Goal: Task Accomplishment & Management: Manage account settings

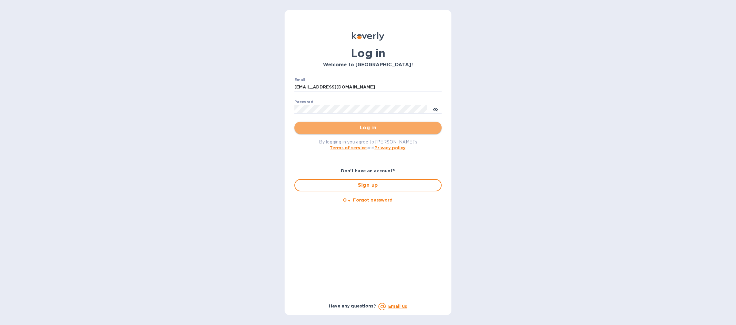
click at [325, 127] on span "Log in" at bounding box center [367, 127] width 137 height 7
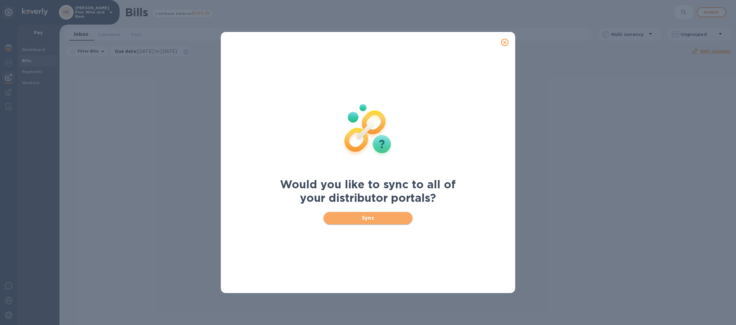
click at [376, 214] on span "Sync" at bounding box center [367, 217] width 79 height 7
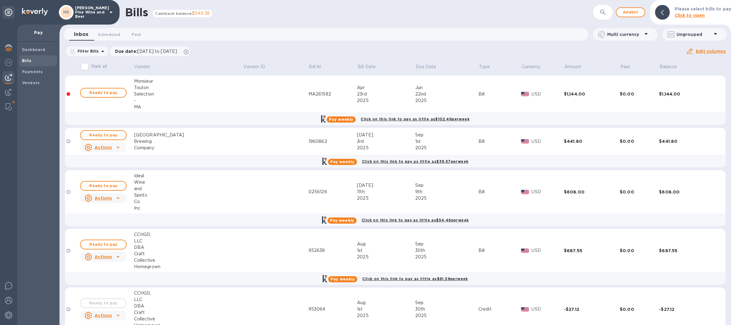
click at [108, 12] on icon at bounding box center [110, 12] width 7 height 7
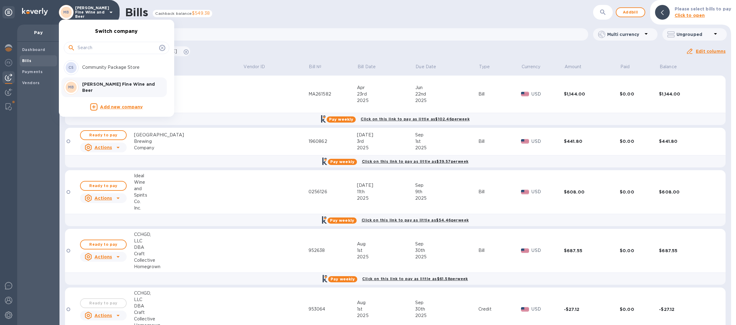
click at [94, 68] on p "Community Package Store" at bounding box center [120, 67] width 77 height 6
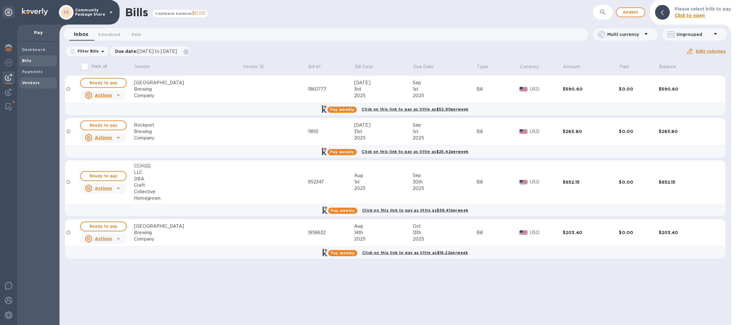
click at [36, 82] on b "Vendors" at bounding box center [31, 82] width 18 height 5
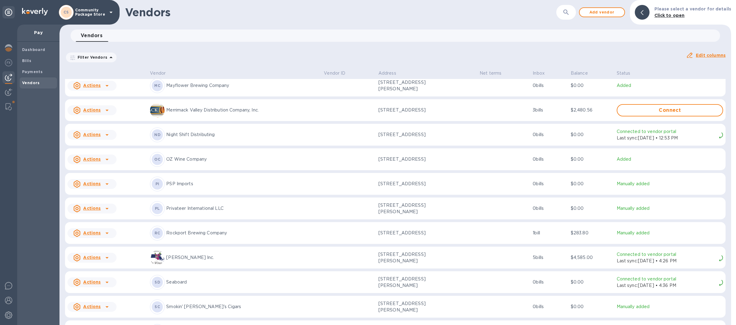
scroll to position [730, 0]
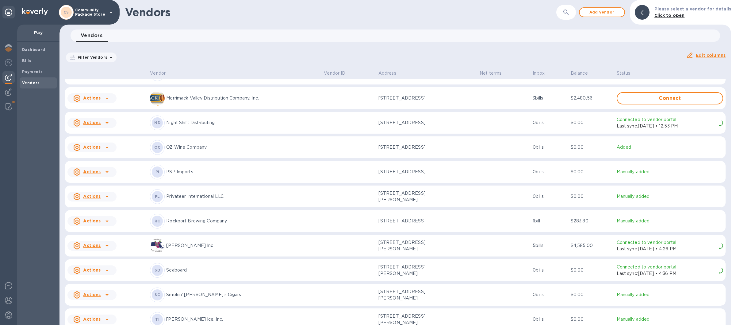
click at [198, 220] on p "Rockport Brewing Company" at bounding box center [242, 220] width 153 height 6
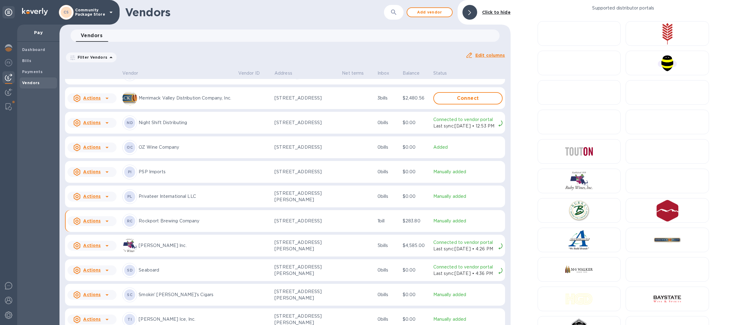
scroll to position [741, 0]
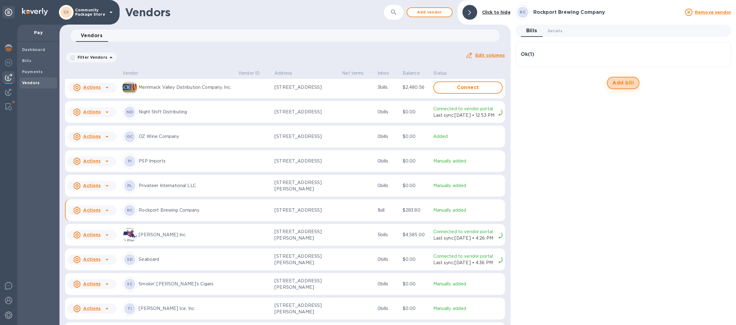
click at [621, 82] on span "Add bill" at bounding box center [623, 82] width 21 height 7
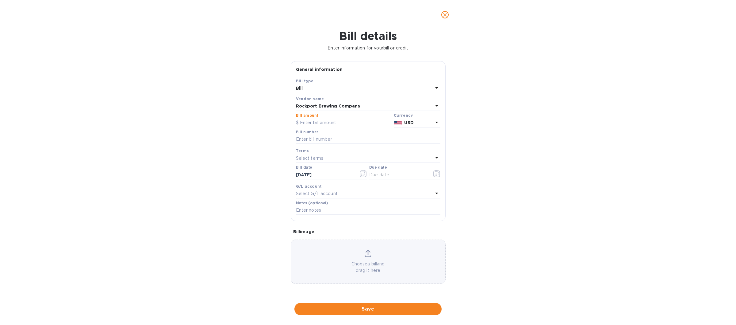
click at [318, 120] on input "text" at bounding box center [343, 122] width 95 height 9
type input "185.60"
click at [323, 138] on input "text" at bounding box center [368, 139] width 144 height 9
type input "11960"
click at [436, 155] on icon at bounding box center [436, 157] width 7 height 7
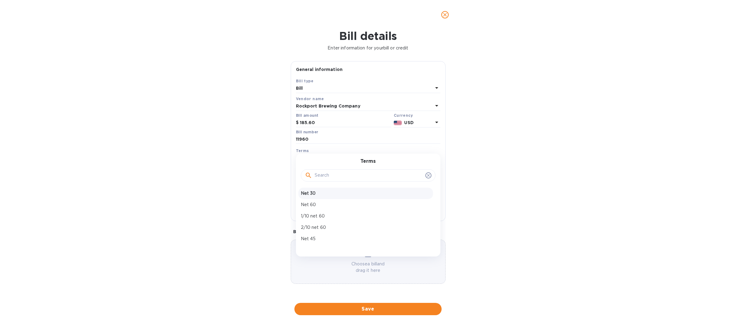
click at [305, 192] on p "Net 30" at bounding box center [366, 193] width 130 height 6
type input "[DATE]"
click at [364, 175] on icon "button" at bounding box center [363, 173] width 7 height 7
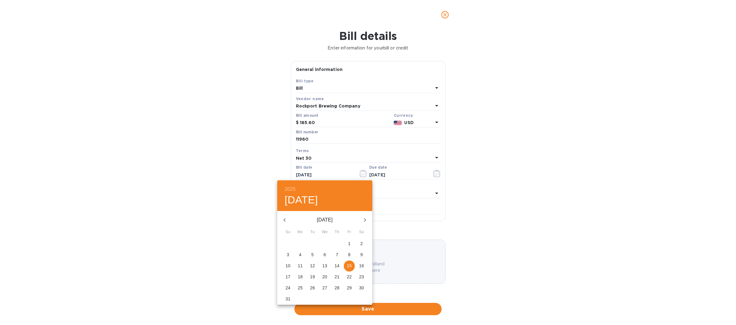
click at [337, 263] on p "14" at bounding box center [337, 265] width 5 height 6
type input "08/14/2025"
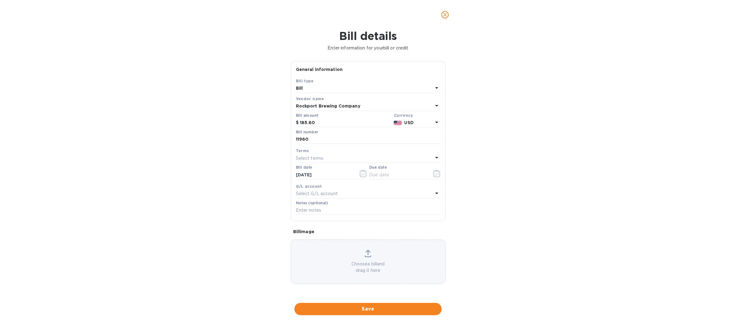
click at [438, 158] on icon at bounding box center [436, 158] width 3 height 2
click at [303, 193] on p "Net 30" at bounding box center [366, 193] width 130 height 6
type input "09/13/2025"
click at [368, 302] on button "Save" at bounding box center [367, 308] width 147 height 12
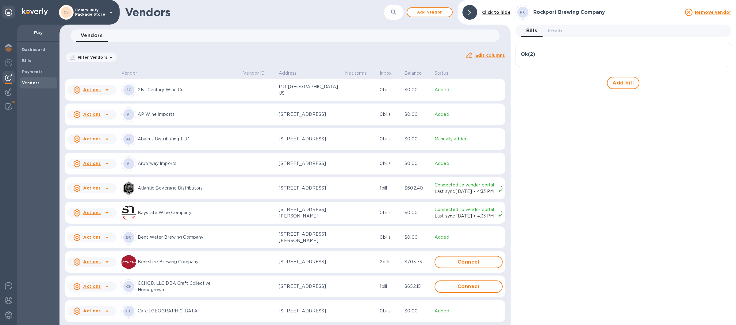
click at [108, 10] on icon at bounding box center [110, 12] width 7 height 7
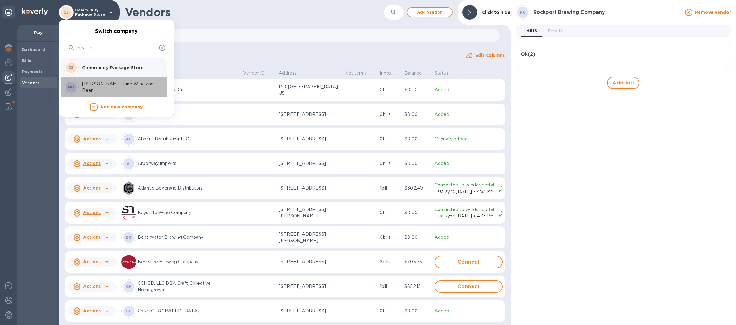
click at [100, 88] on p "[PERSON_NAME] Fine Wine and Beer" at bounding box center [120, 87] width 77 height 13
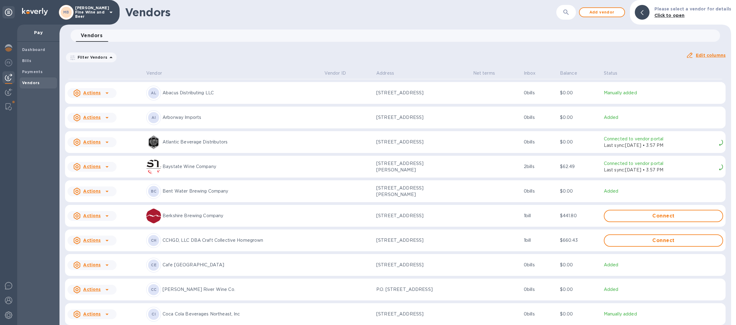
scroll to position [72, 0]
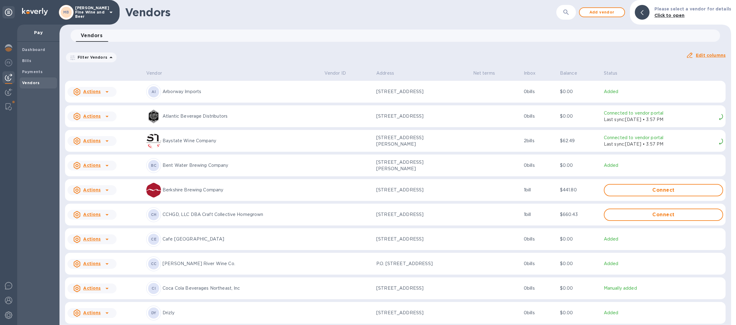
click at [178, 217] on p "CCHGD, LLC DBA Craft Collective Homegrown" at bounding box center [241, 214] width 157 height 6
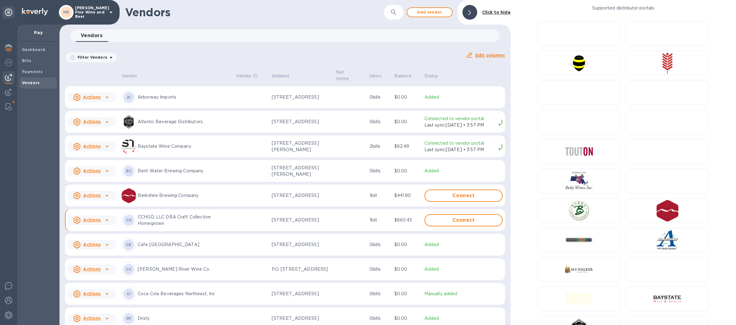
scroll to position [77, 0]
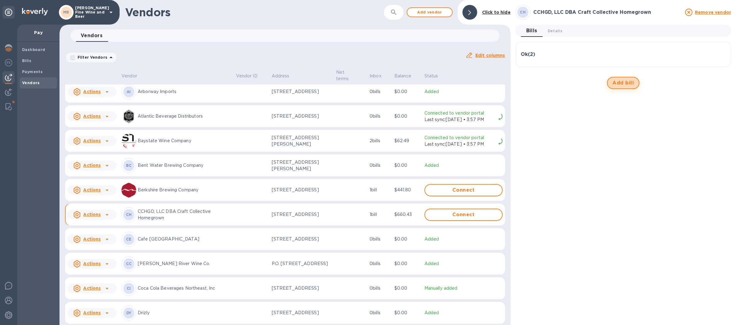
click at [624, 82] on span "Add bill" at bounding box center [623, 82] width 21 height 7
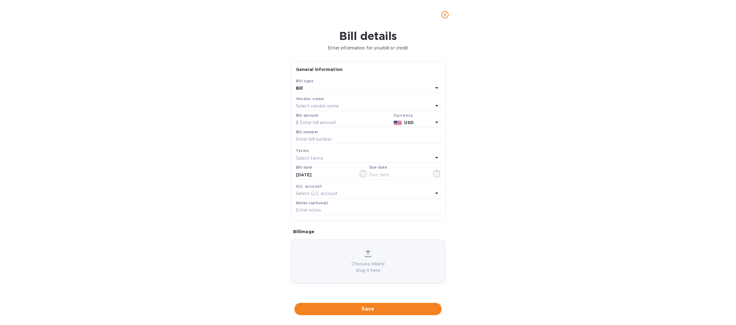
type input "[DATE]"
drag, startPoint x: 313, startPoint y: 123, endPoint x: 337, endPoint y: 125, distance: 24.6
click at [314, 123] on input "text" at bounding box center [343, 122] width 95 height 9
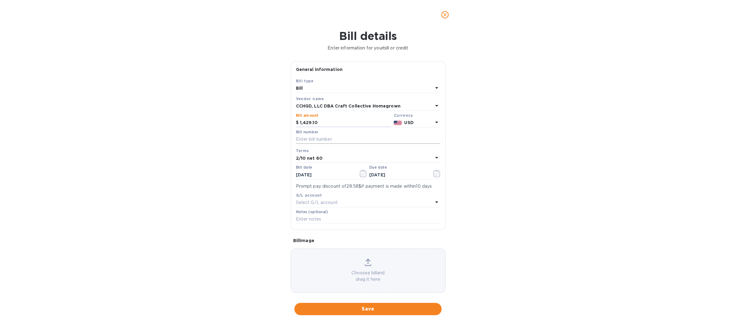
type input "1,429.10"
drag, startPoint x: 309, startPoint y: 137, endPoint x: 330, endPoint y: 143, distance: 22.2
click at [309, 138] on input "text" at bounding box center [368, 139] width 144 height 9
type input "958249"
click at [433, 156] on icon at bounding box center [436, 157] width 7 height 7
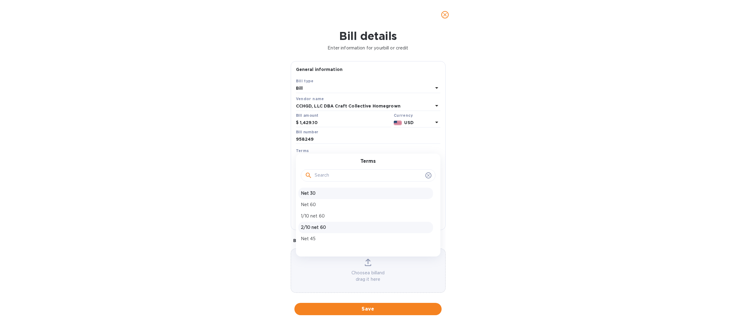
click at [332, 193] on p "Net 30" at bounding box center [366, 193] width 130 height 6
type input "[DATE]"
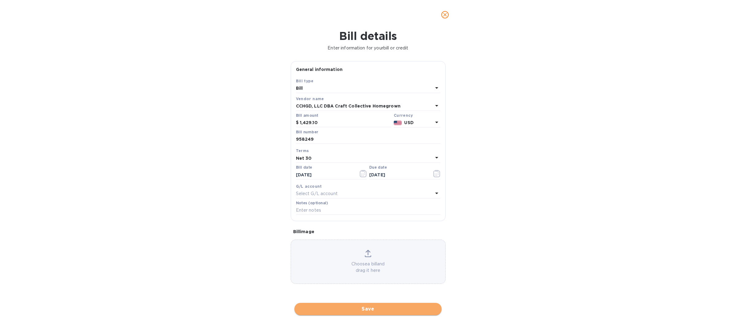
click at [364, 313] on button "Save" at bounding box center [367, 308] width 147 height 12
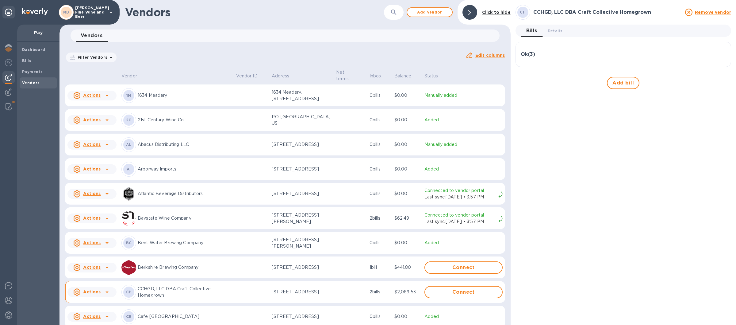
click at [93, 294] on u "Actions" at bounding box center [91, 291] width 17 height 5
click at [168, 313] on div at bounding box center [368, 162] width 736 height 325
click at [624, 83] on span "Add bill" at bounding box center [623, 82] width 21 height 7
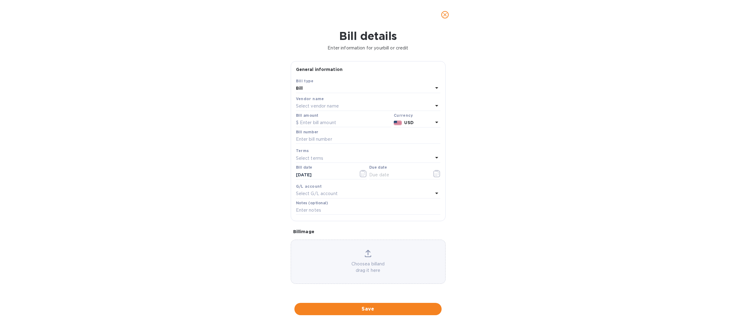
type input "[DATE]"
click at [301, 89] on b "Bill" at bounding box center [299, 88] width 7 height 5
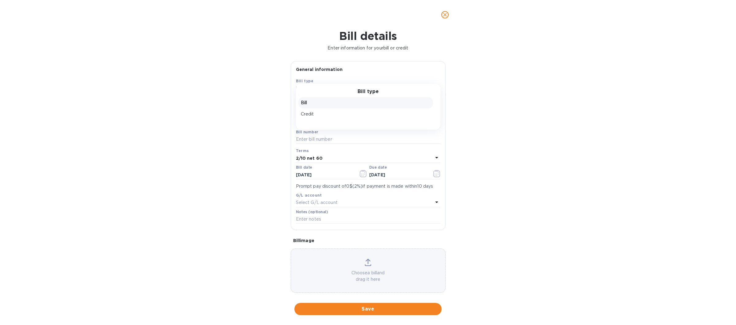
click at [305, 115] on p "Credit" at bounding box center [366, 114] width 130 height 6
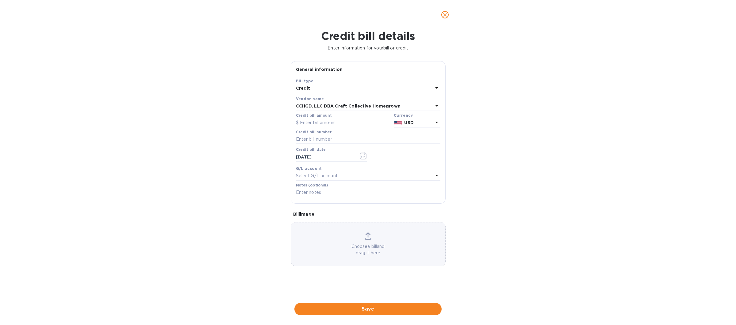
click at [309, 123] on input "text" at bounding box center [343, 122] width 95 height 9
type input "78.25"
click at [319, 138] on input "text" at bounding box center [368, 139] width 144 height 9
type input "958249"
click at [368, 308] on span "Save" at bounding box center [367, 308] width 137 height 7
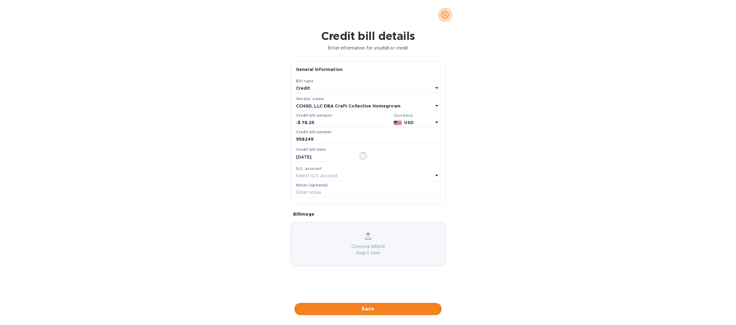
click at [444, 15] on icon "close" at bounding box center [445, 15] width 6 height 6
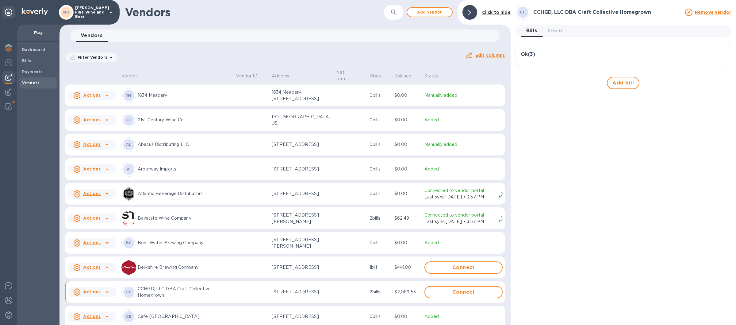
click at [150, 295] on p "CCHGD, LLC DBA Craft Collective Homegrown" at bounding box center [185, 291] width 94 height 13
click at [559, 55] on div "Ok ( 3 )" at bounding box center [623, 55] width 205 height 6
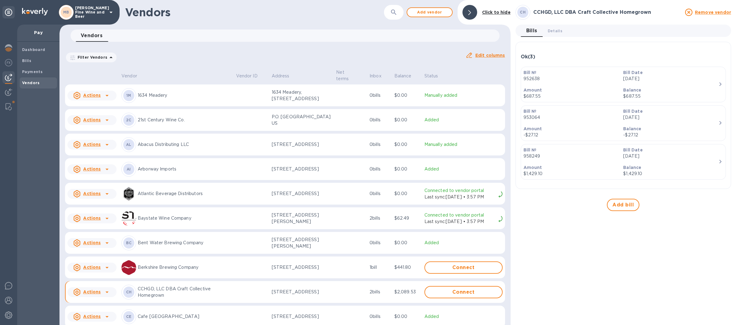
click at [559, 55] on div "Ok ( 3 )" at bounding box center [623, 57] width 205 height 6
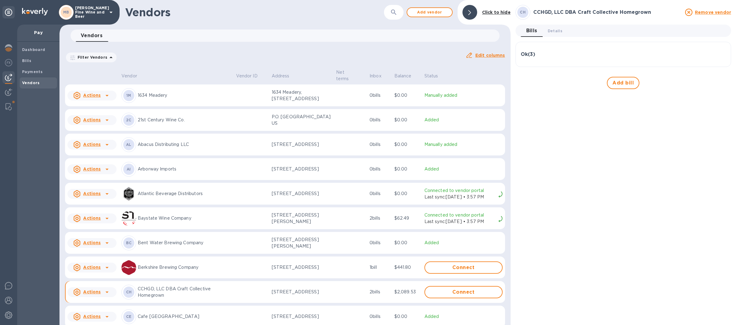
click at [559, 55] on div "Ok ( 3 )" at bounding box center [623, 55] width 205 height 6
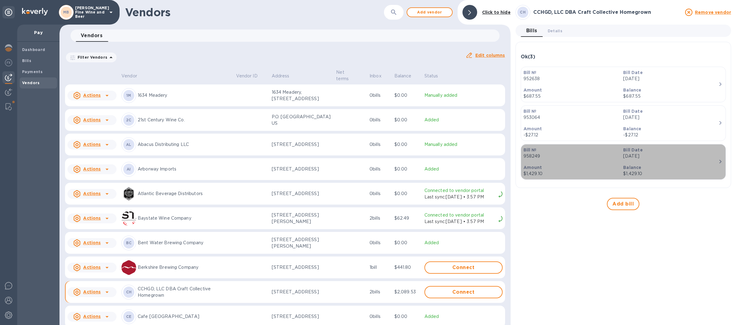
click at [537, 170] on p "Amount" at bounding box center [571, 167] width 95 height 6
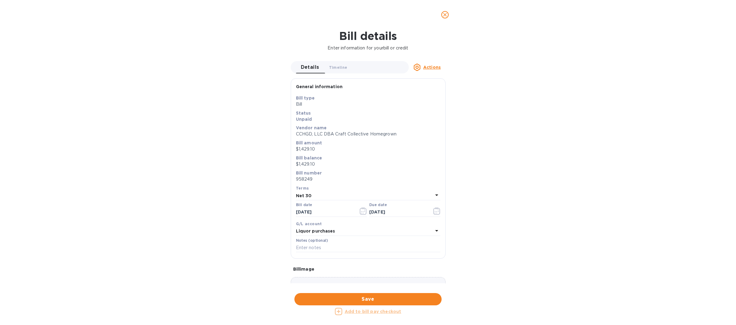
click at [417, 67] on icon at bounding box center [416, 66] width 7 height 7
click at [435, 91] on b "Delete" at bounding box center [433, 90] width 15 height 5
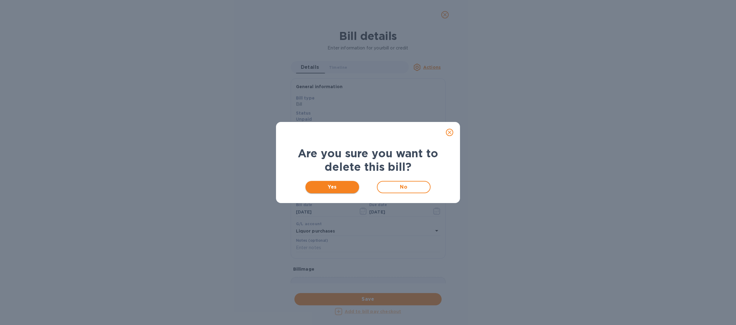
click at [333, 185] on span "Yes" at bounding box center [332, 186] width 44 height 7
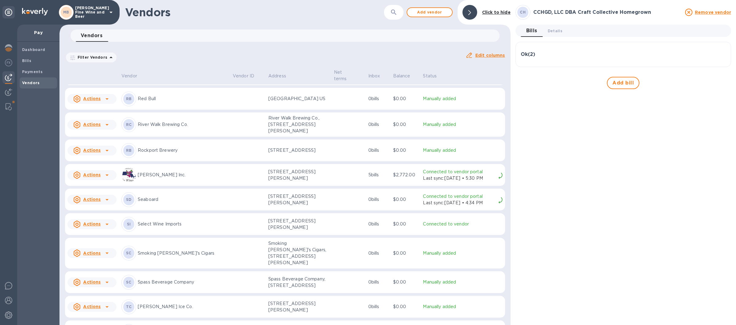
scroll to position [917, 0]
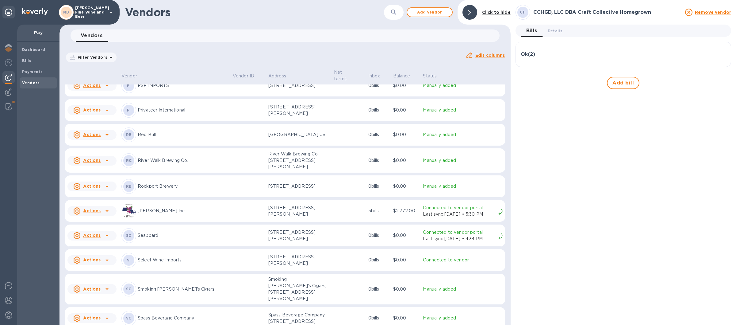
click at [179, 138] on p "Red Bull" at bounding box center [183, 134] width 90 height 6
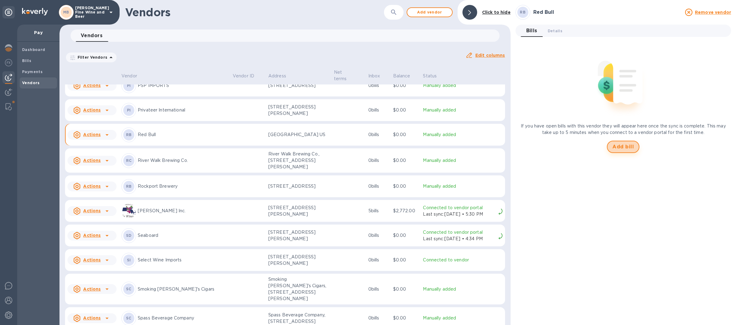
click at [617, 145] on span "Add bill" at bounding box center [623, 146] width 21 height 7
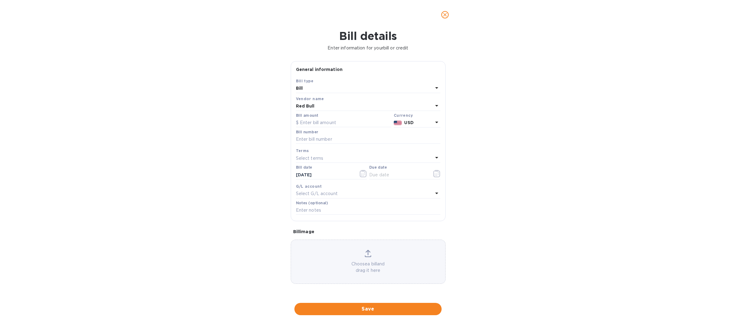
click at [313, 114] on label "Bill amount" at bounding box center [307, 115] width 22 height 4
drag, startPoint x: 307, startPoint y: 124, endPoint x: 334, endPoint y: 124, distance: 26.7
click at [308, 124] on input "text" at bounding box center [343, 122] width 95 height 9
type input "500.60"
click at [315, 142] on input "text" at bounding box center [368, 139] width 144 height 9
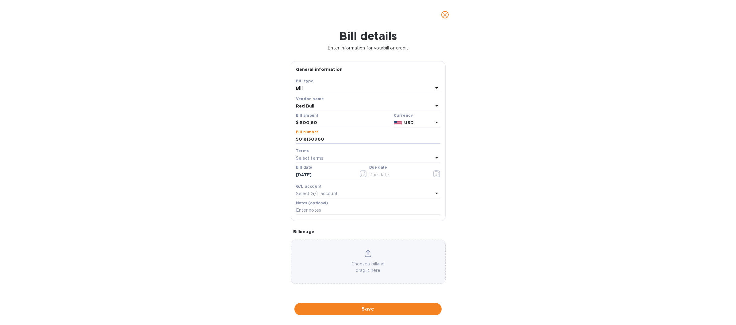
type input "5018130960"
click at [434, 158] on icon at bounding box center [436, 157] width 7 height 7
click at [312, 192] on p "Net 30" at bounding box center [366, 193] width 130 height 6
type input "[DATE]"
click at [367, 310] on span "Save" at bounding box center [367, 308] width 137 height 7
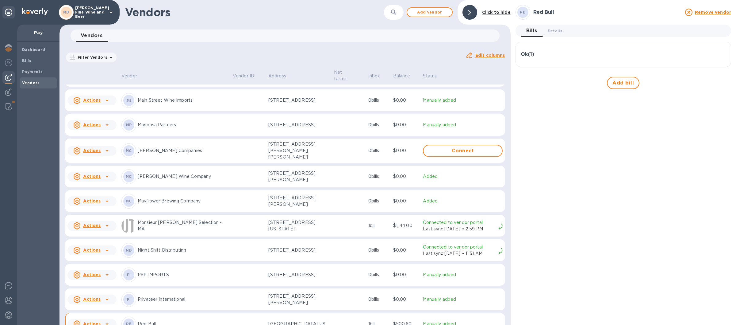
scroll to position [845, 0]
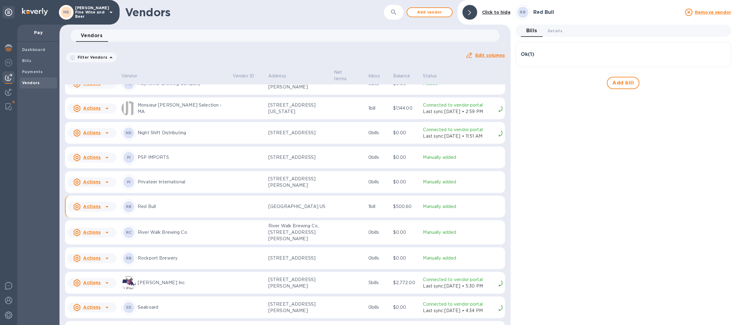
click at [559, 52] on div "Ok ( 1 )" at bounding box center [623, 55] width 205 height 6
click at [581, 57] on div "Ok ( 1 )" at bounding box center [623, 57] width 205 height 6
click at [628, 71] on div "Ok ( 1 ) Bill № 5018130960 Bill Date [DATE] Amount $500.60 Balance $500.60 Add …" at bounding box center [624, 65] width 216 height 47
click at [628, 85] on span "Add bill" at bounding box center [623, 82] width 21 height 7
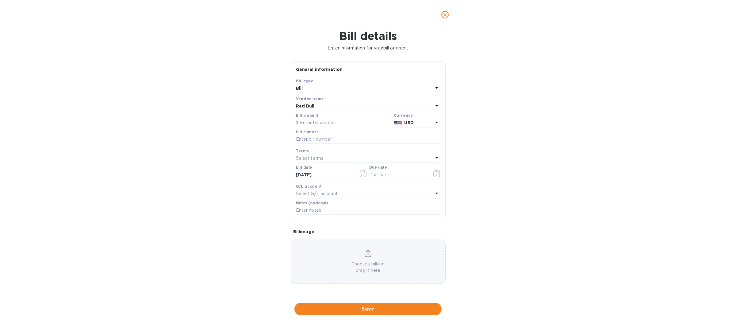
click at [312, 121] on input "text" at bounding box center [343, 122] width 95 height 9
type input "828.40"
click at [317, 139] on input "text" at bounding box center [368, 139] width 144 height 9
type input "2026873066"
click at [360, 175] on icon "button" at bounding box center [363, 173] width 7 height 7
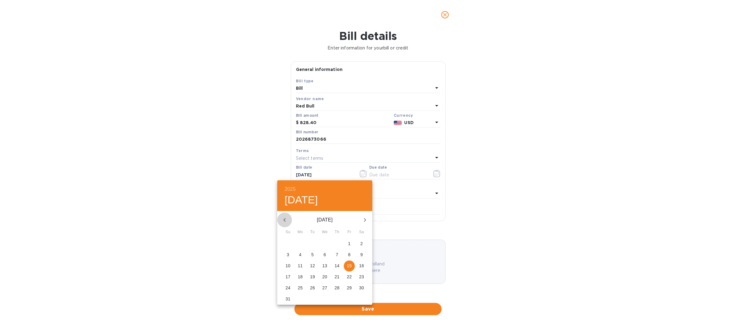
click at [286, 220] on icon "button" at bounding box center [284, 219] width 7 height 7
click at [346, 264] on span "18" at bounding box center [349, 265] width 11 height 6
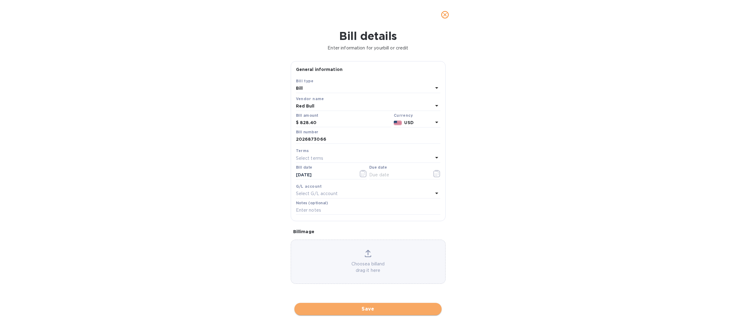
click at [357, 308] on span "Save" at bounding box center [367, 308] width 137 height 7
click at [360, 172] on icon "button" at bounding box center [363, 173] width 7 height 7
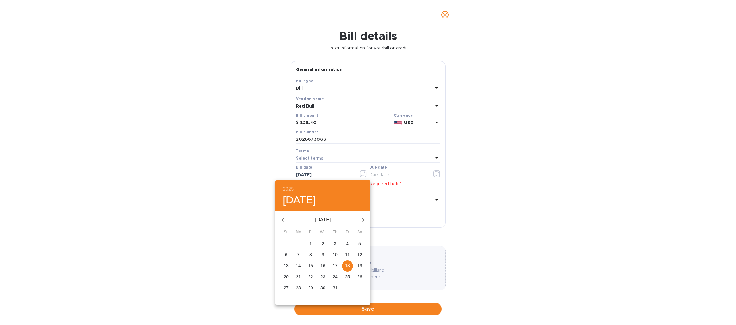
click at [362, 217] on icon "button" at bounding box center [362, 219] width 7 height 7
click at [347, 264] on p "15" at bounding box center [347, 265] width 5 height 6
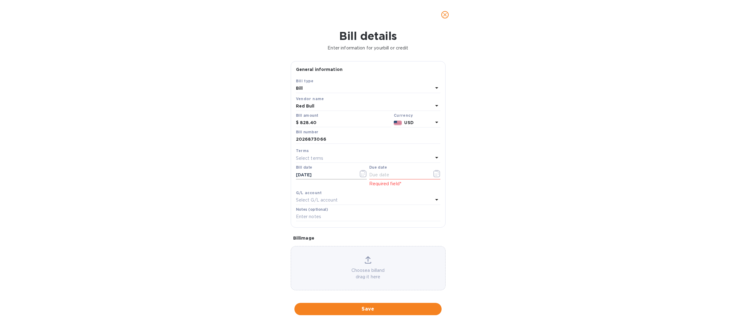
click at [360, 176] on icon "button" at bounding box center [363, 173] width 7 height 7
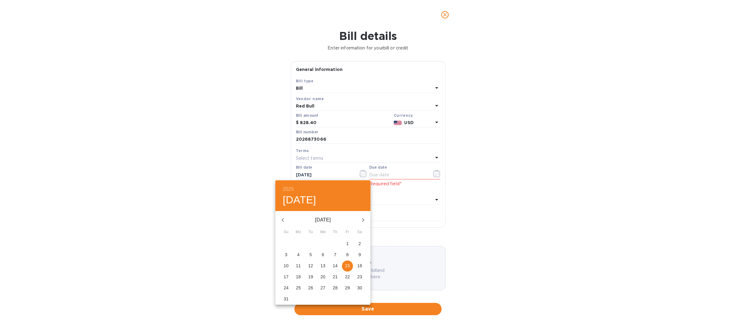
click at [282, 220] on icon "button" at bounding box center [283, 220] width 2 height 4
click at [349, 265] on p "18" at bounding box center [347, 265] width 5 height 6
type input "[DATE]"
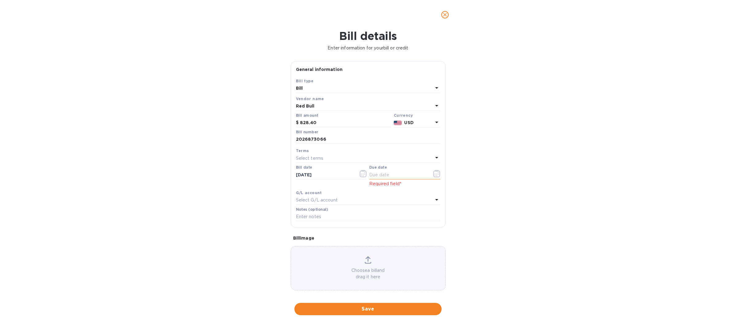
click at [436, 174] on icon "button" at bounding box center [436, 173] width 1 height 1
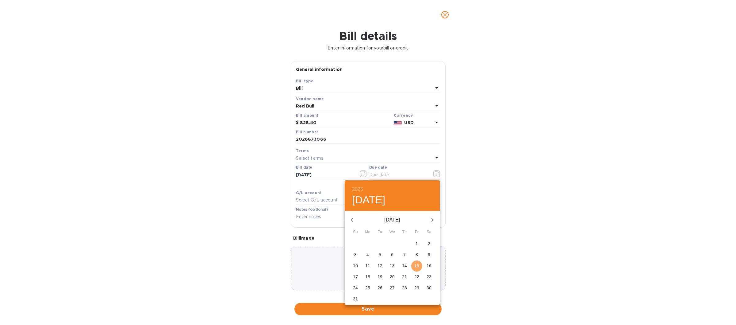
click at [416, 262] on button "15" at bounding box center [416, 265] width 11 height 11
type input "[DATE]"
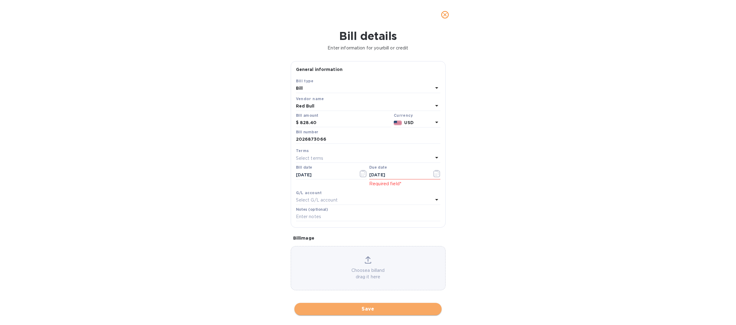
click at [365, 307] on span "Save" at bounding box center [367, 308] width 137 height 7
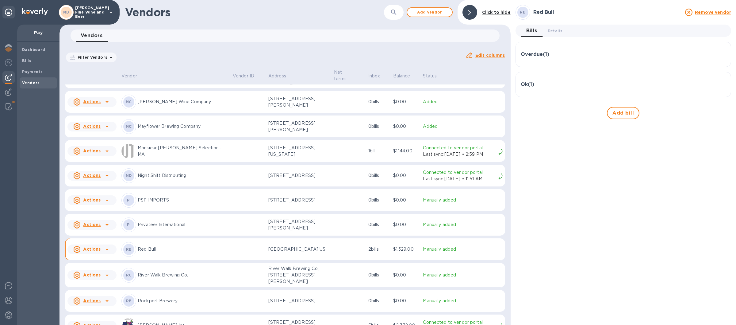
scroll to position [809, 0]
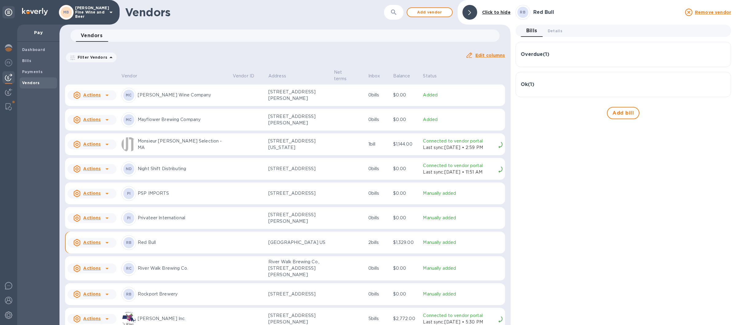
click at [574, 51] on div "Overdue ( 1 )" at bounding box center [623, 54] width 205 height 15
click at [565, 127] on div "Ok ( 1 )" at bounding box center [623, 128] width 205 height 6
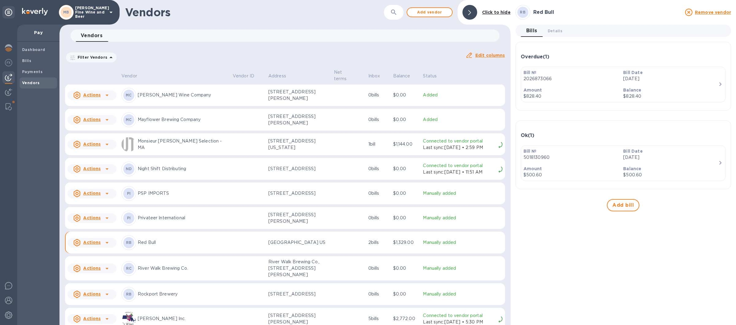
click at [590, 35] on div "Bills 0 Details 0" at bounding box center [626, 31] width 210 height 12
click at [589, 35] on div "Bills 0 Details 0" at bounding box center [626, 31] width 210 height 12
click at [579, 55] on div "Overdue ( 1 )" at bounding box center [623, 57] width 205 height 6
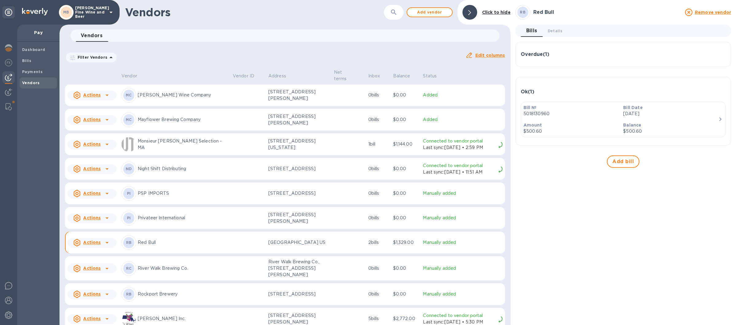
click at [579, 55] on div "Overdue ( 1 )" at bounding box center [623, 55] width 205 height 6
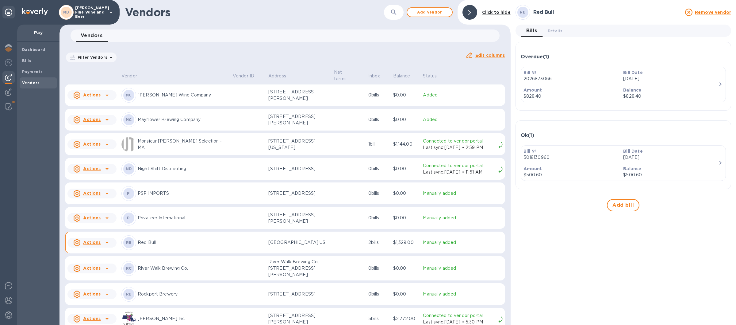
click at [580, 62] on div "Overdue ( 1 )" at bounding box center [623, 57] width 205 height 20
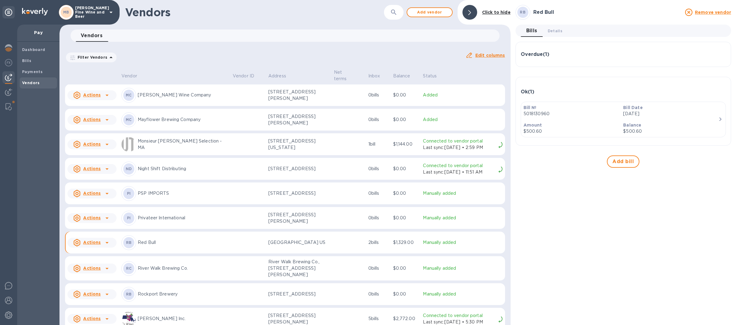
click at [585, 94] on div "Ok ( 1 )" at bounding box center [623, 92] width 205 height 6
click at [38, 57] on div "Bills" at bounding box center [38, 60] width 37 height 11
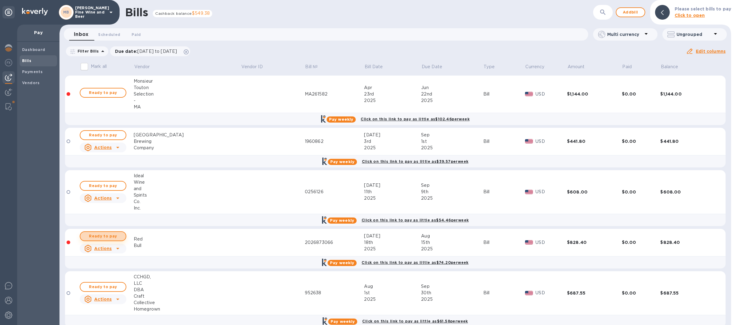
click at [108, 236] on span "Ready to pay" at bounding box center [103, 235] width 36 height 7
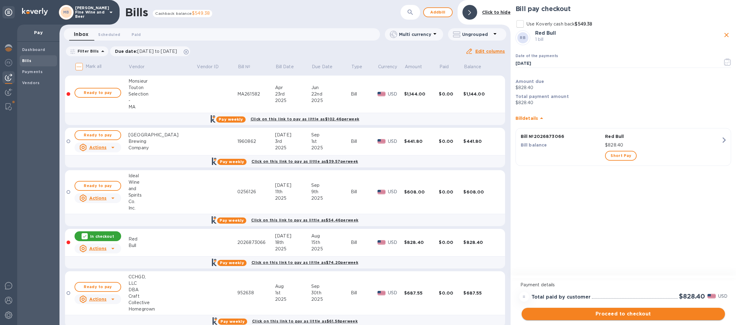
click at [629, 310] on button "Proceed to checkout" at bounding box center [623, 313] width 203 height 12
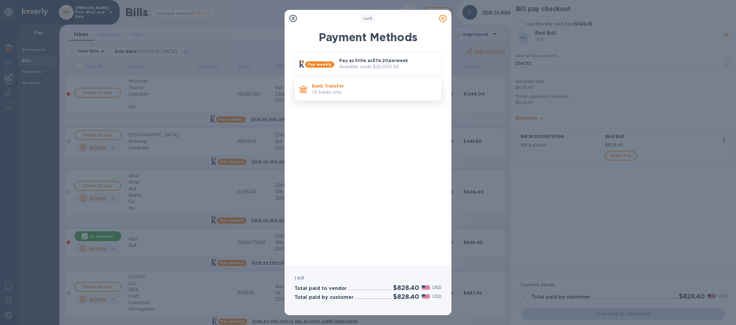
click at [373, 87] on p "Bank Transfer" at bounding box center [374, 86] width 125 height 6
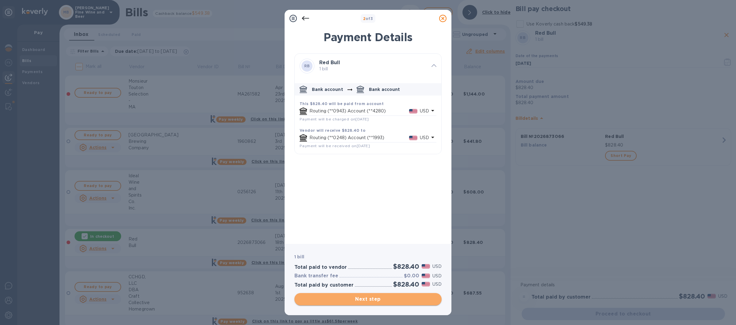
click at [365, 299] on span "Next step" at bounding box center [367, 298] width 137 height 7
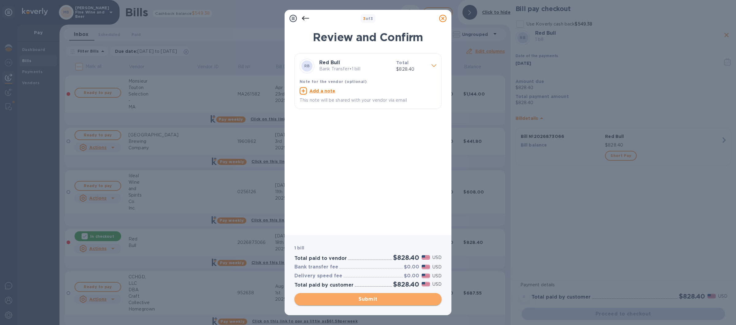
click at [358, 298] on span "Submit" at bounding box center [367, 298] width 137 height 7
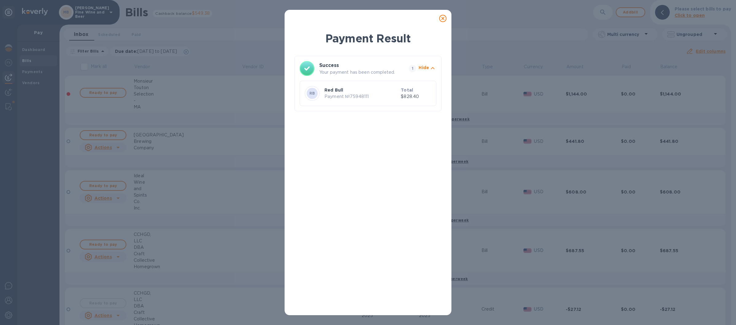
click at [444, 18] on icon at bounding box center [442, 18] width 7 height 7
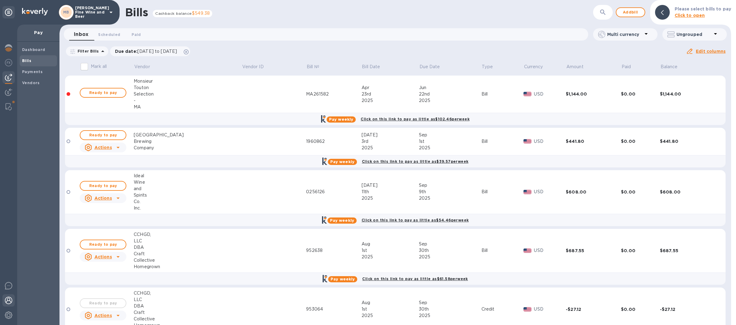
click at [8, 300] on img at bounding box center [8, 299] width 7 height 7
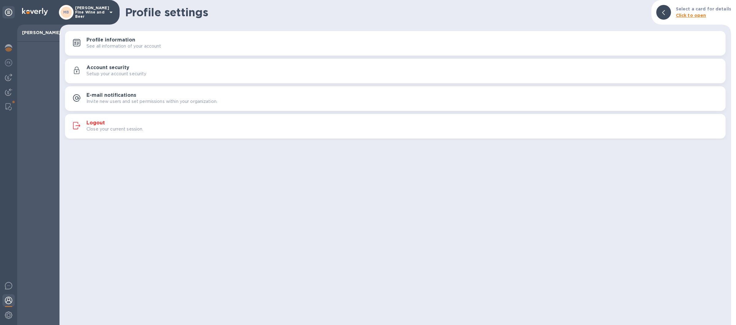
click at [383, 127] on div "Close your current session." at bounding box center [403, 129] width 634 height 6
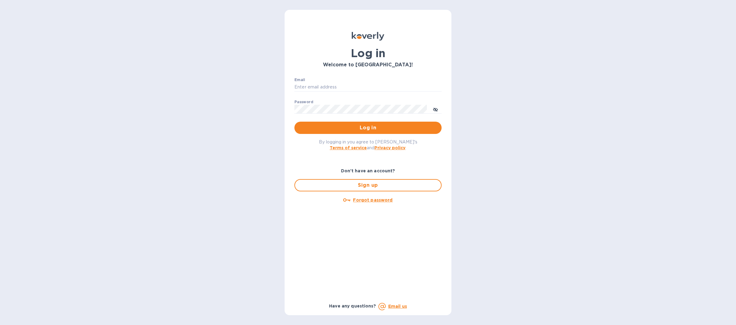
type input "[EMAIL_ADDRESS][DOMAIN_NAME]"
